Goal: Information Seeking & Learning: Check status

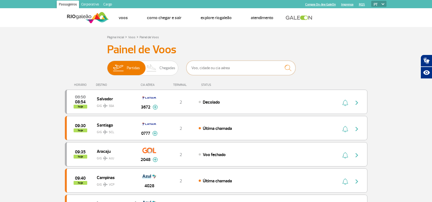
click at [254, 66] on input "text" at bounding box center [241, 68] width 109 height 14
type input "[GEOGRAPHIC_DATA]"
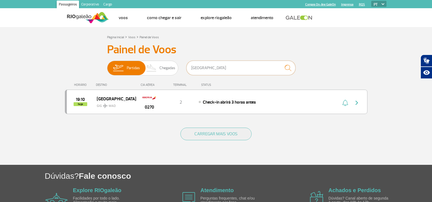
drag, startPoint x: 254, startPoint y: 66, endPoint x: 191, endPoint y: 67, distance: 62.5
click at [191, 67] on input "[GEOGRAPHIC_DATA]" at bounding box center [241, 68] width 109 height 14
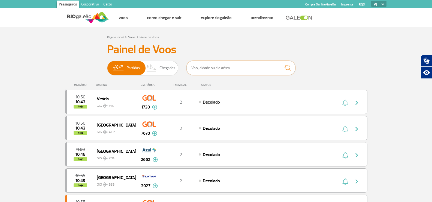
click at [242, 73] on input "text" at bounding box center [241, 68] width 109 height 14
click at [242, 72] on input "text" at bounding box center [241, 68] width 109 height 14
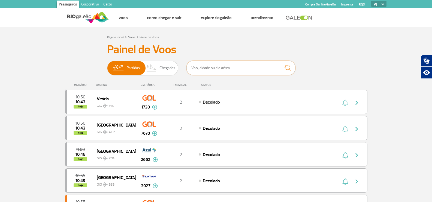
click at [242, 72] on input "text" at bounding box center [241, 68] width 109 height 14
type input "J"
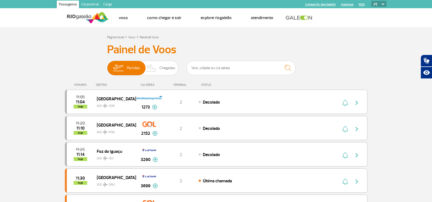
click at [281, 48] on h3 "Painel de Voos" at bounding box center [216, 50] width 218 height 14
drag, startPoint x: 4, startPoint y: 66, endPoint x: 27, endPoint y: 53, distance: 26.6
click at [164, 66] on span "Chegadas" at bounding box center [168, 68] width 16 height 14
click at [107, 65] on input "Partidas Chegadas" at bounding box center [107, 65] width 0 height 0
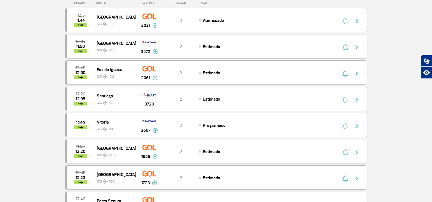
scroll to position [82, 0]
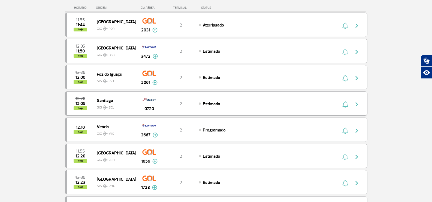
click at [165, 107] on div "12:20 12:05 hoje [PERSON_NAME] SCL 0720 2 Estimado" at bounding box center [216, 103] width 303 height 24
click at [238, 99] on div "12:20 12:05 hoje [PERSON_NAME] SCL 0720 2 Estimado" at bounding box center [216, 103] width 303 height 24
click at [350, 106] on div at bounding box center [352, 104] width 30 height 8
click at [359, 104] on img "button" at bounding box center [357, 104] width 7 height 7
